Goal: Information Seeking & Learning: Learn about a topic

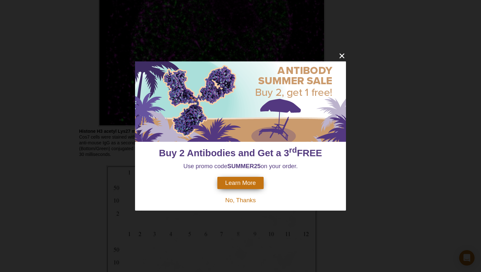
scroll to position [1385, 0]
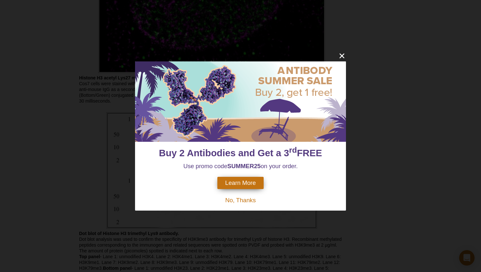
click at [243, 199] on span "No, Thanks" at bounding box center [240, 200] width 31 height 7
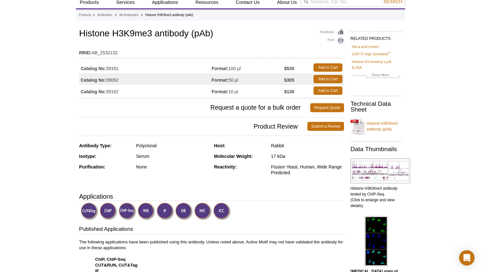
scroll to position [0, 0]
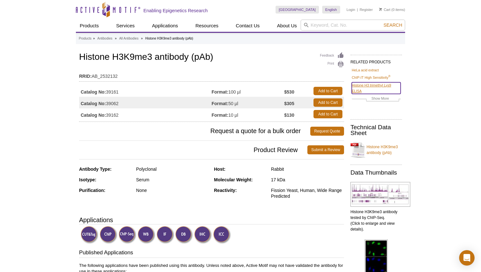
click at [368, 90] on link "Histone H3 trimethyl Lys9 ELISA" at bounding box center [376, 88] width 49 height 12
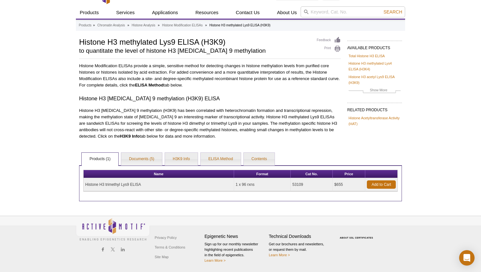
scroll to position [27, 0]
click at [197, 153] on link "H3K9 Info" at bounding box center [181, 159] width 32 height 13
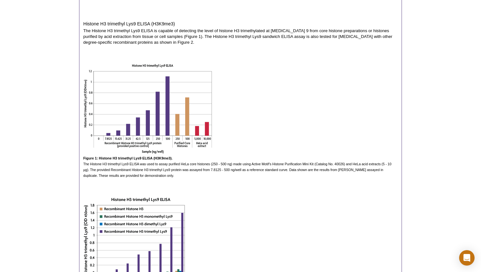
scroll to position [64, 0]
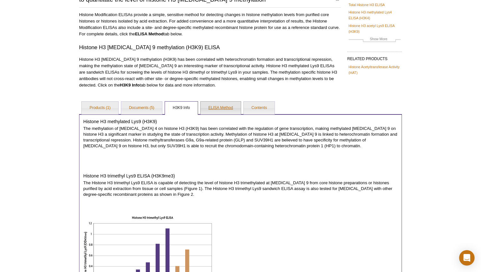
click at [240, 105] on link "ELISA Method" at bounding box center [221, 108] width 40 height 13
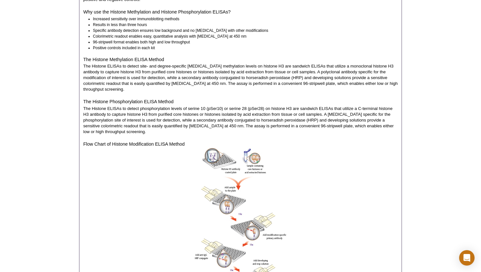
scroll to position [96, 0]
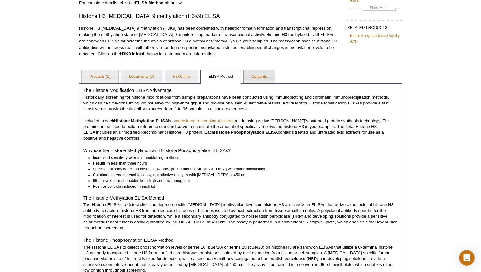
click at [273, 81] on link "Contents" at bounding box center [259, 76] width 31 height 13
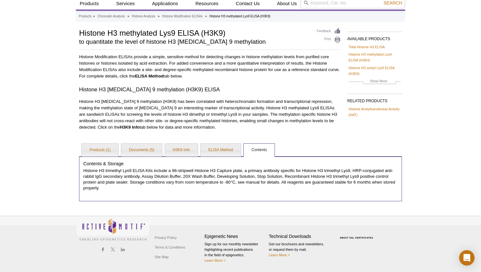
scroll to position [0, 0]
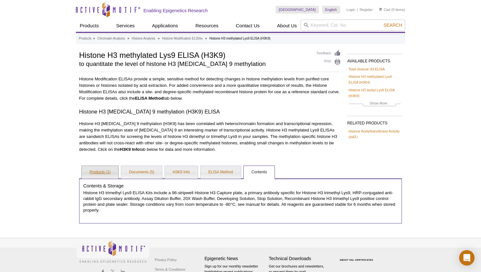
click at [101, 176] on link "Products (1)" at bounding box center [100, 172] width 36 height 13
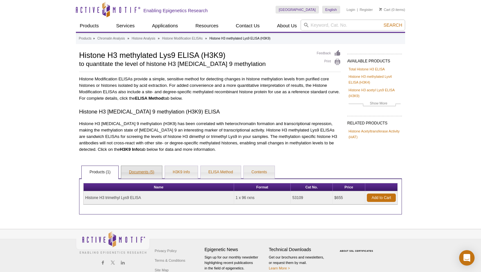
click at [153, 176] on link "Documents (5)" at bounding box center [141, 172] width 41 height 13
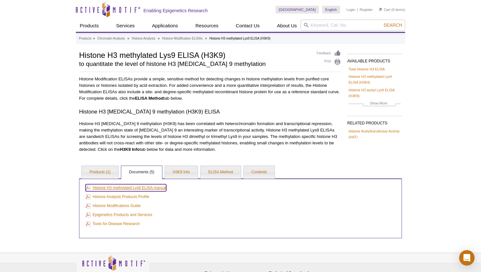
click at [141, 187] on link "Histone H3 methylated Lys9 ELISA manual" at bounding box center [126, 187] width 81 height 7
